Goal: Task Accomplishment & Management: Manage account settings

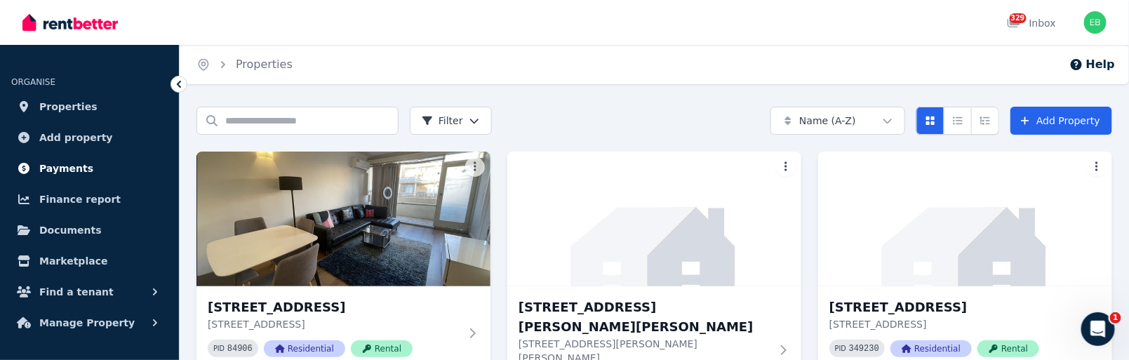
click at [68, 163] on span "Payments" at bounding box center [66, 168] width 54 height 17
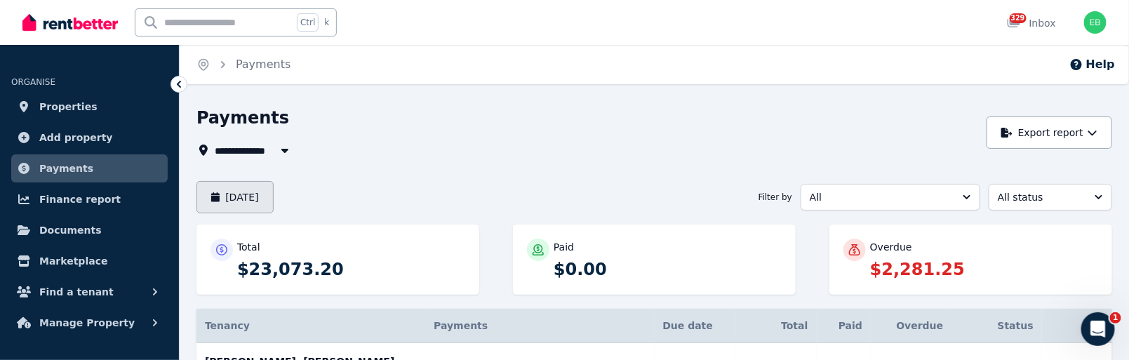
click at [261, 196] on button "[DATE]" at bounding box center [234, 197] width 77 height 32
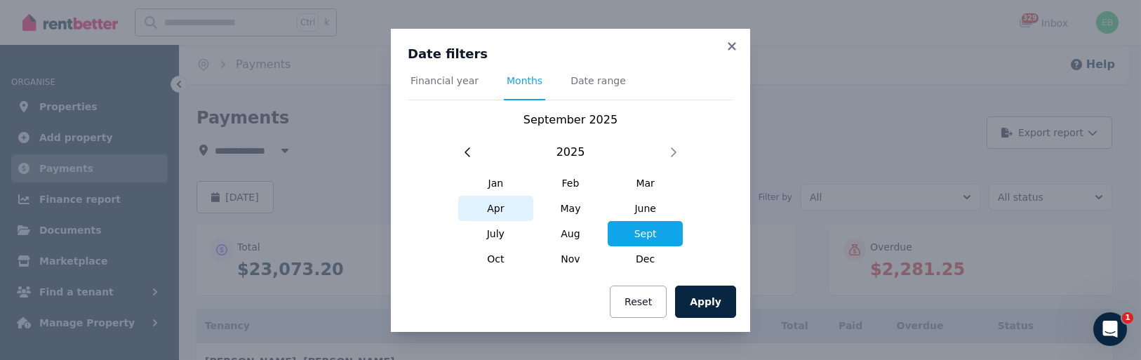
click at [504, 208] on span "Apr" at bounding box center [495, 208] width 75 height 25
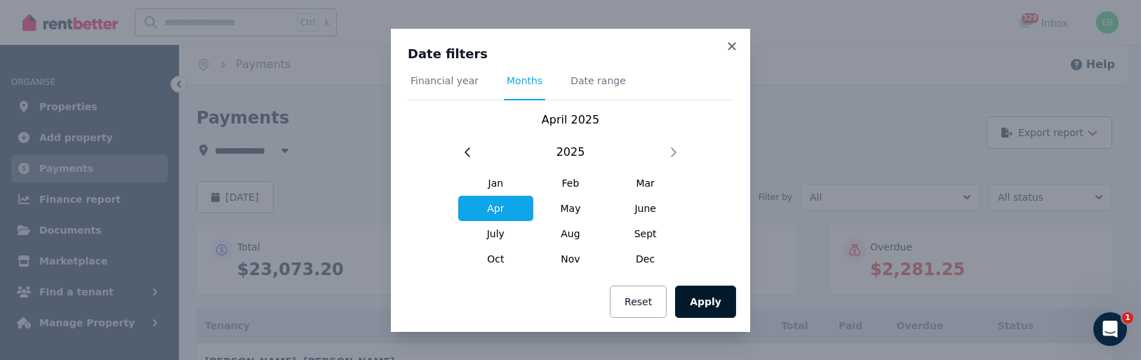
click at [717, 302] on button "Apply" at bounding box center [705, 302] width 61 height 32
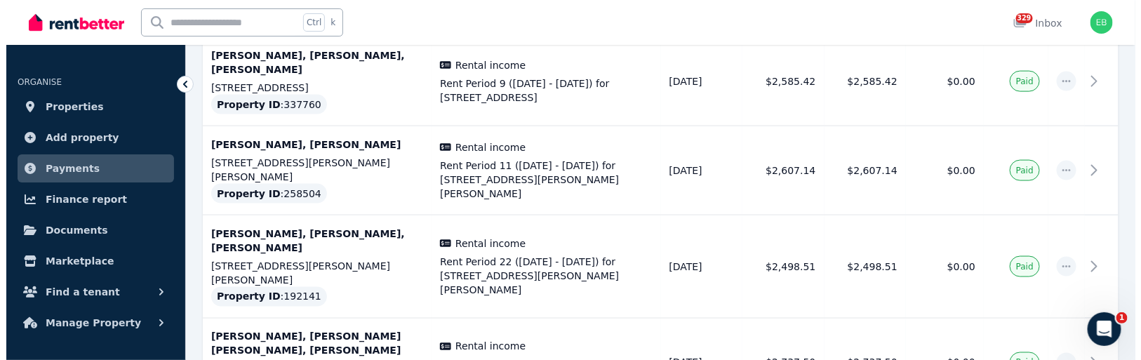
scroll to position [857, 0]
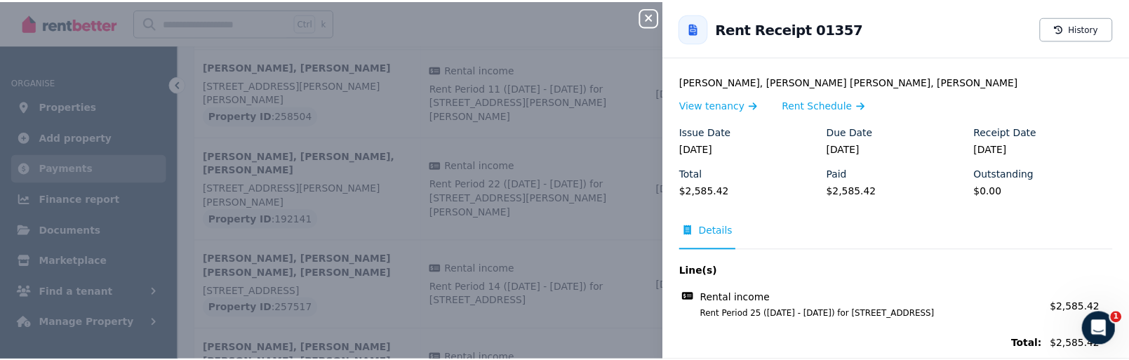
scroll to position [154, 0]
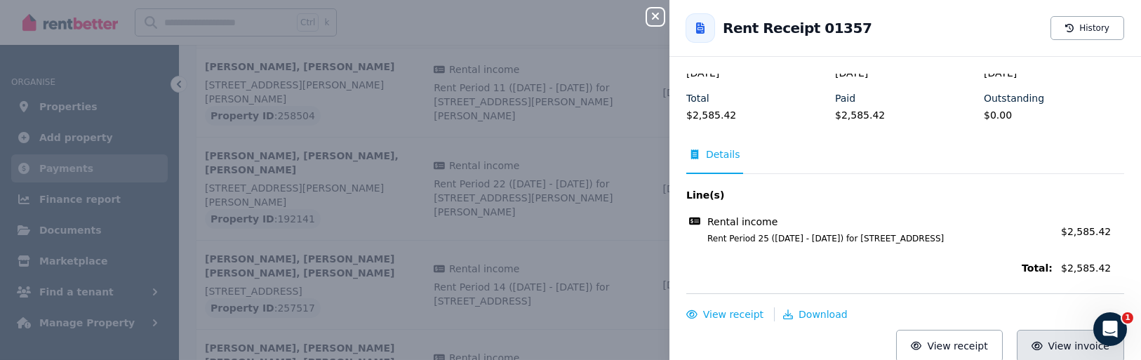
click at [1060, 346] on span "View invoice" at bounding box center [1079, 345] width 62 height 11
click at [657, 13] on icon "button" at bounding box center [655, 16] width 17 height 11
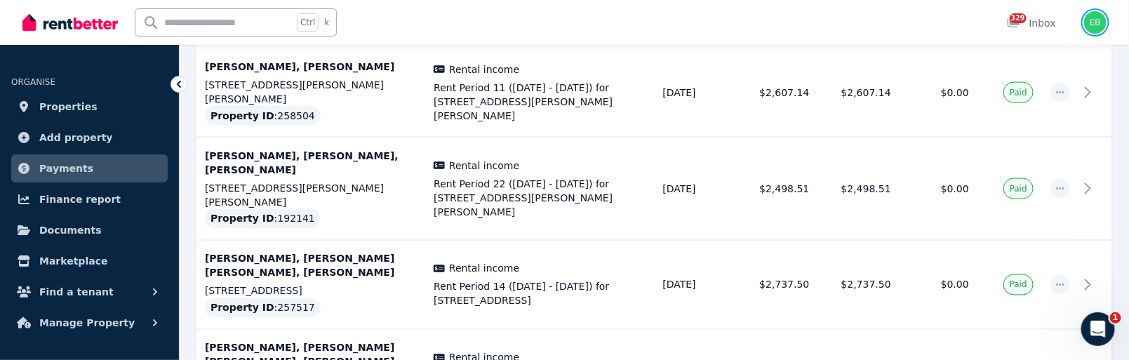
click at [1092, 20] on img "button" at bounding box center [1095, 22] width 22 height 22
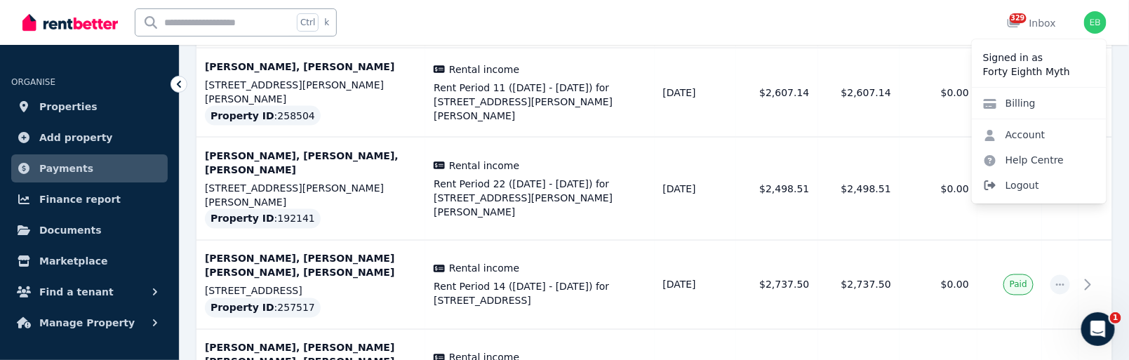
click at [1019, 184] on span "Logout" at bounding box center [1039, 185] width 135 height 25
